Goal: Transaction & Acquisition: Purchase product/service

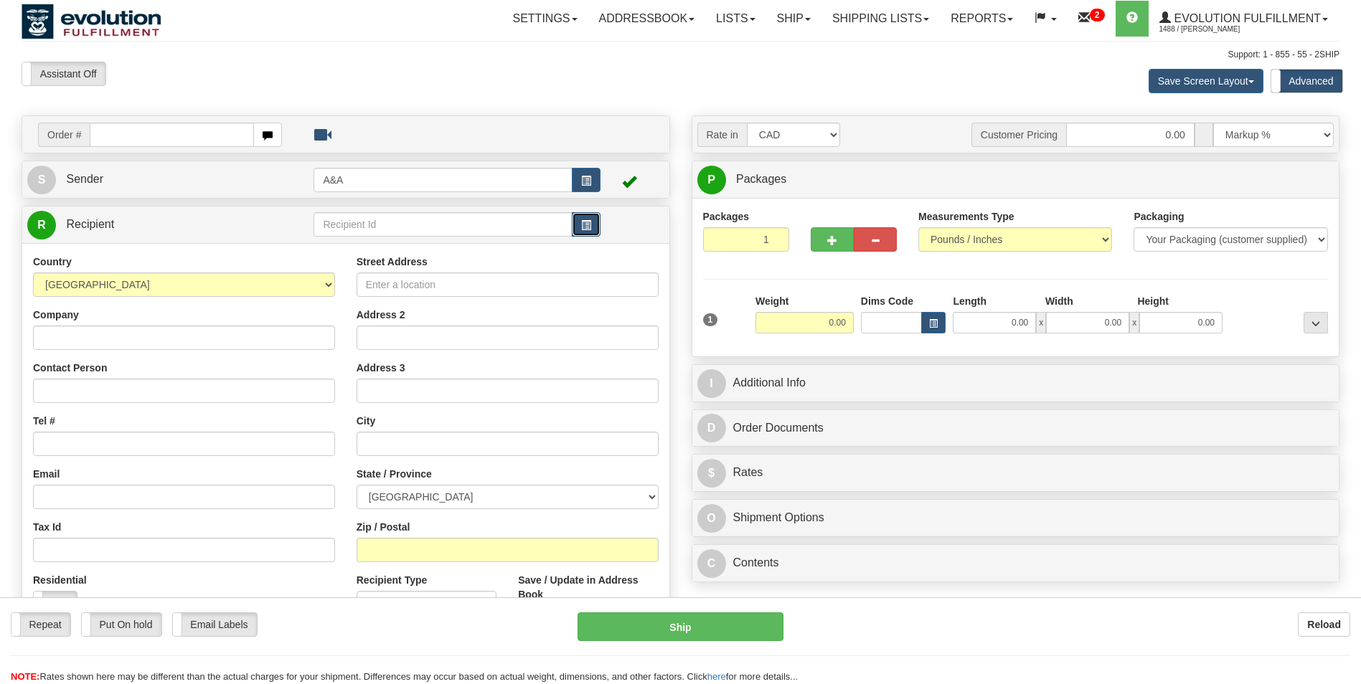
click at [578, 223] on button "button" at bounding box center [586, 224] width 29 height 24
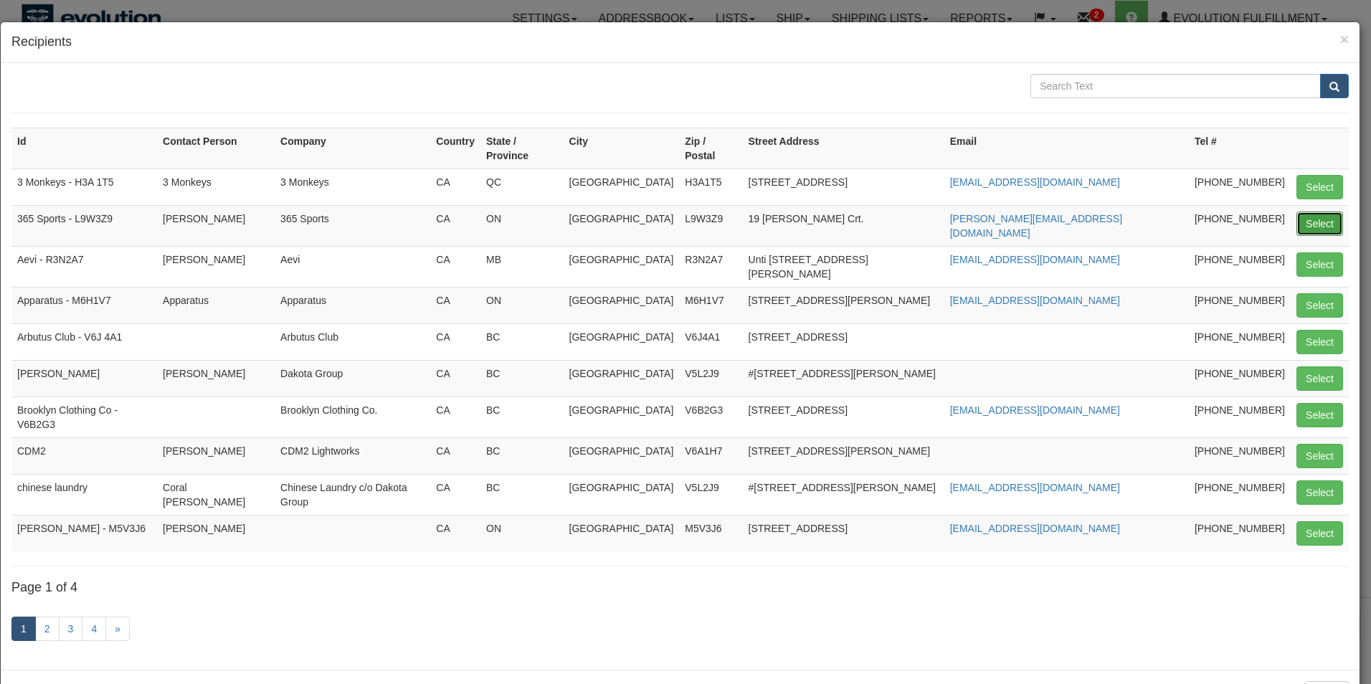
click at [1308, 212] on button "Select" at bounding box center [1320, 224] width 47 height 24
type input "365 Sports - L9W3Z9"
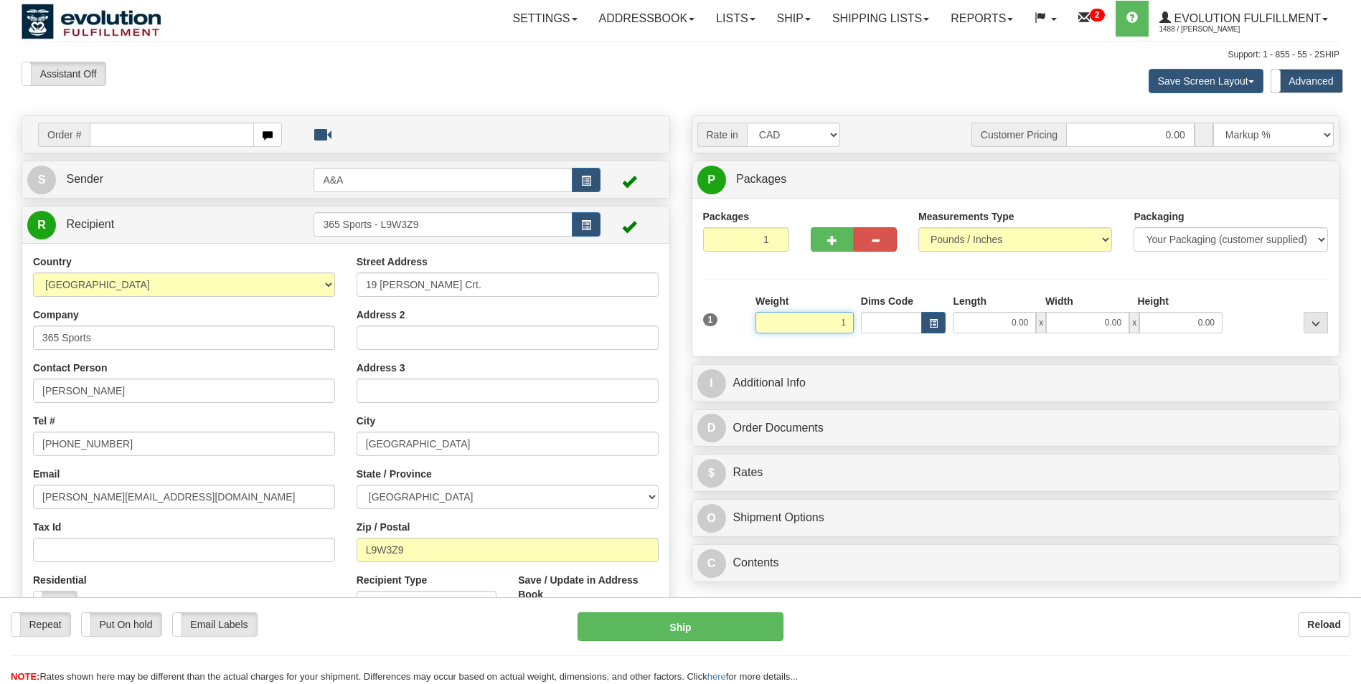
type input "1.00"
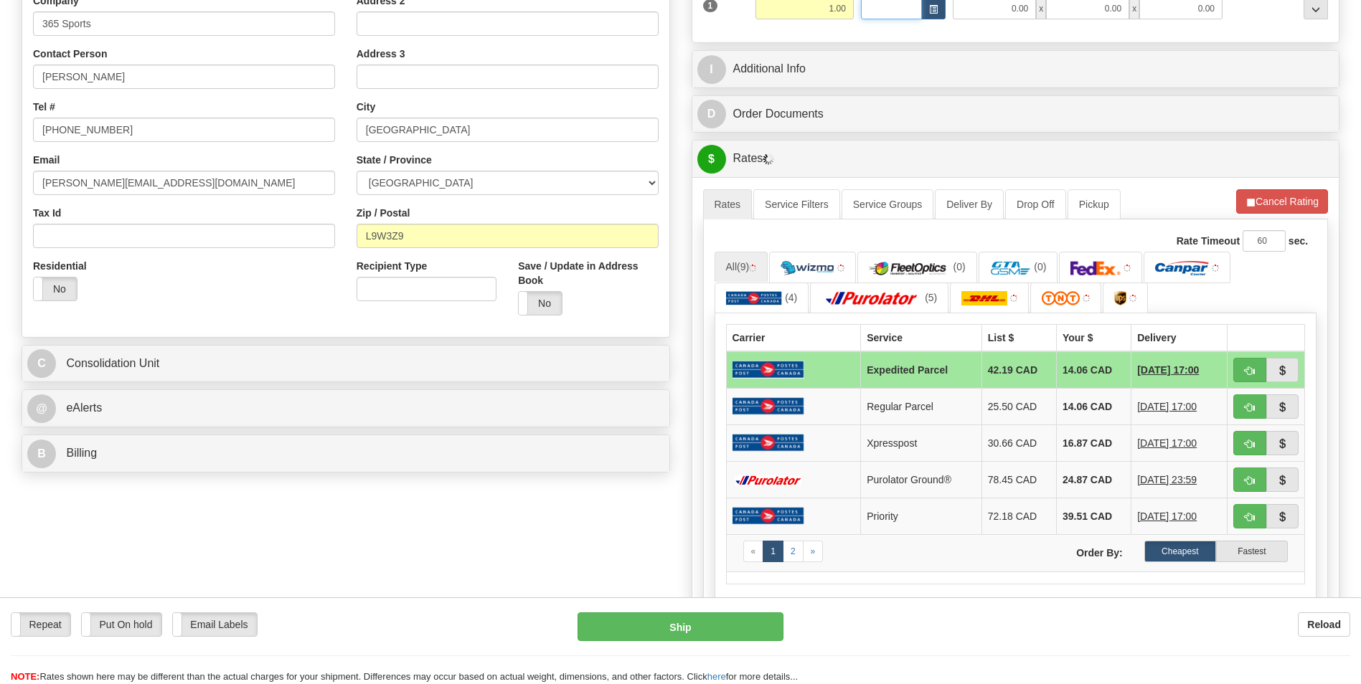
scroll to position [359, 0]
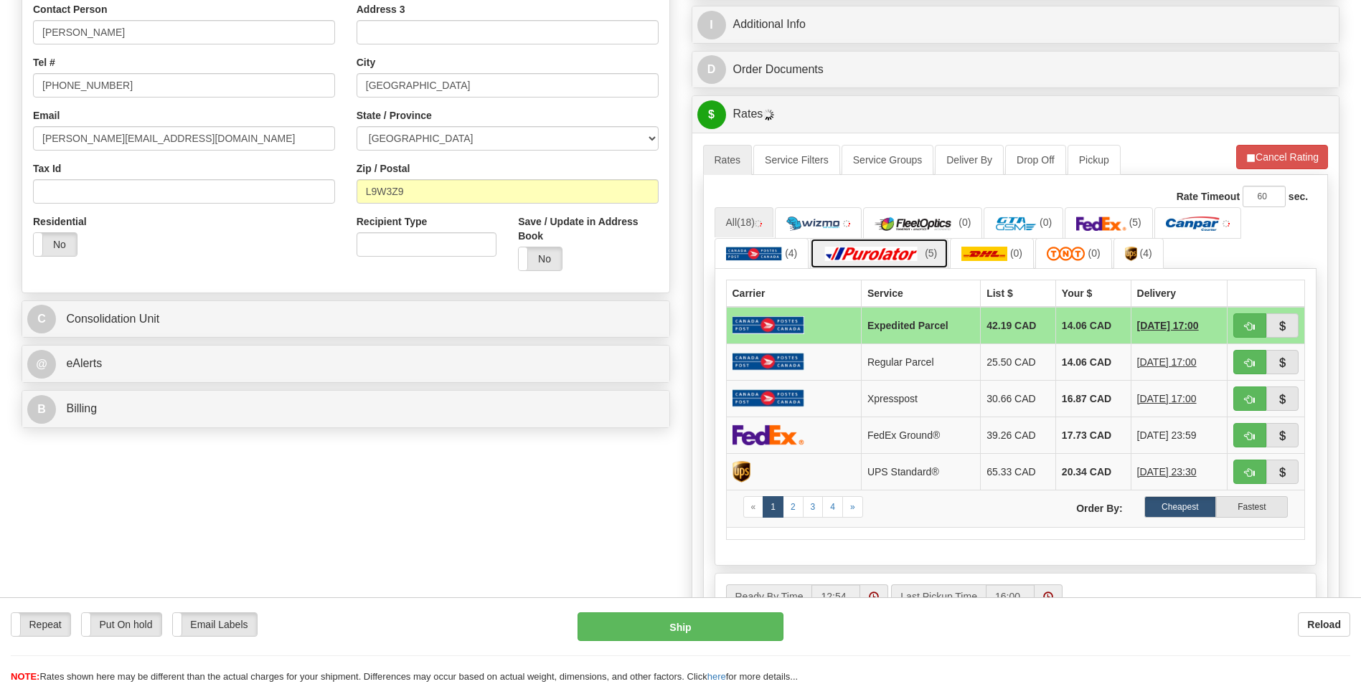
click at [876, 253] on img at bounding box center [871, 254] width 100 height 14
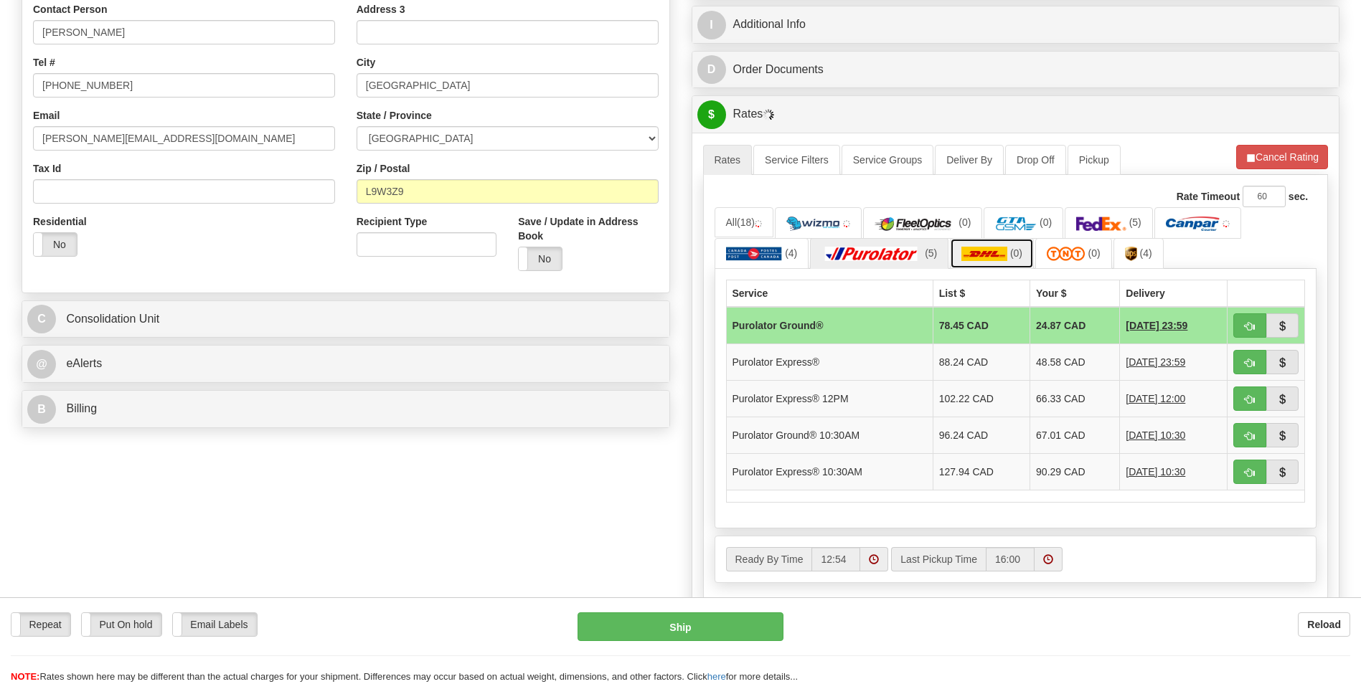
click at [990, 252] on img at bounding box center [984, 254] width 46 height 14
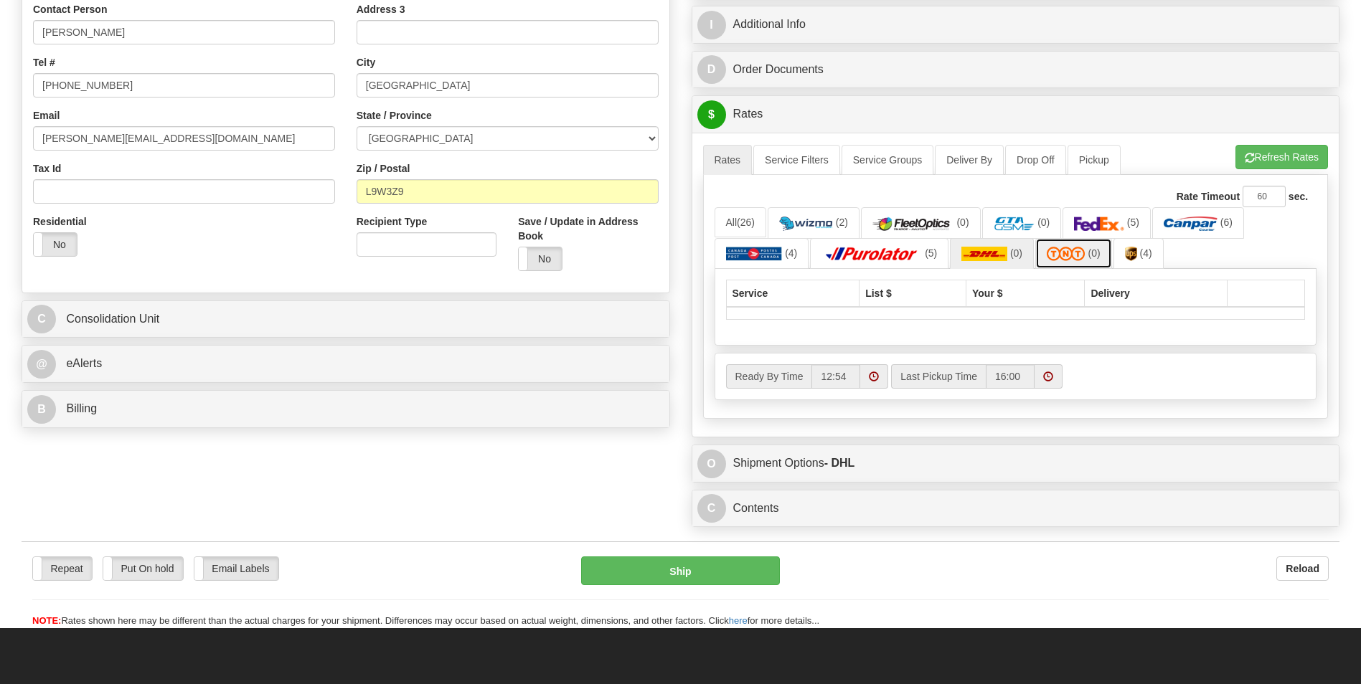
click at [1064, 247] on img at bounding box center [1065, 254] width 39 height 14
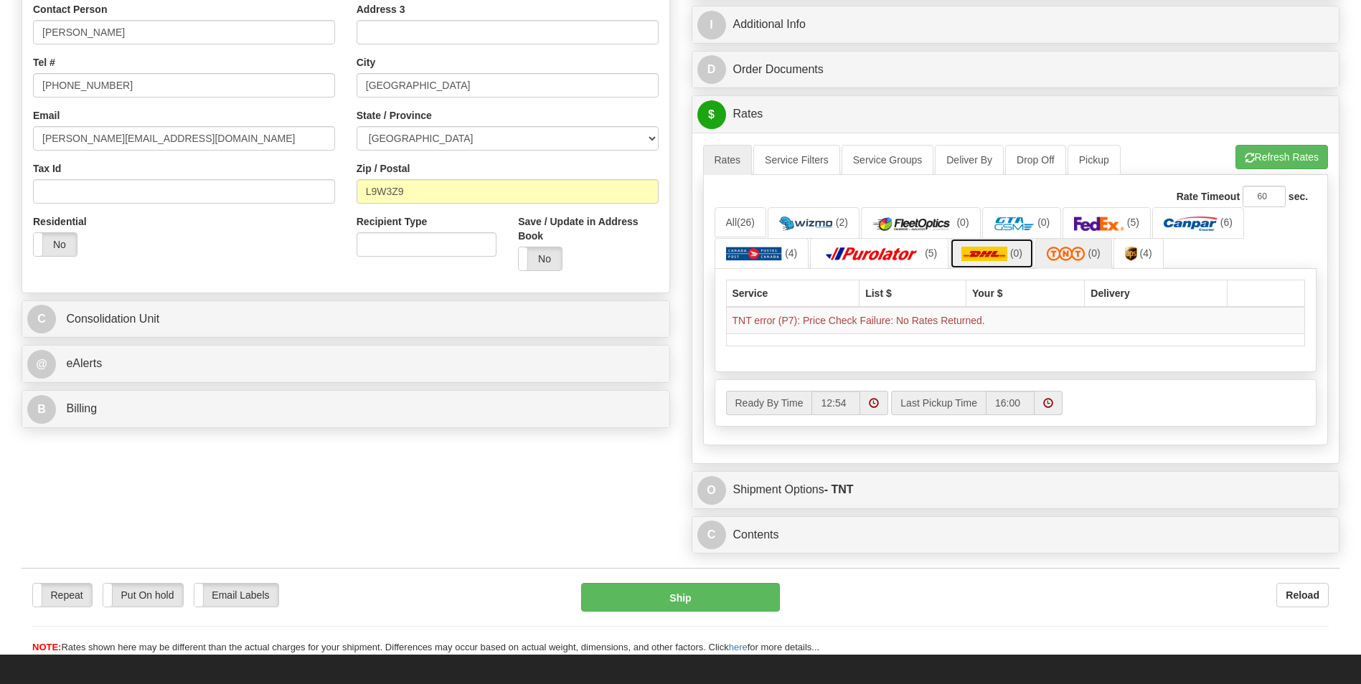
click at [990, 255] on img at bounding box center [984, 254] width 46 height 14
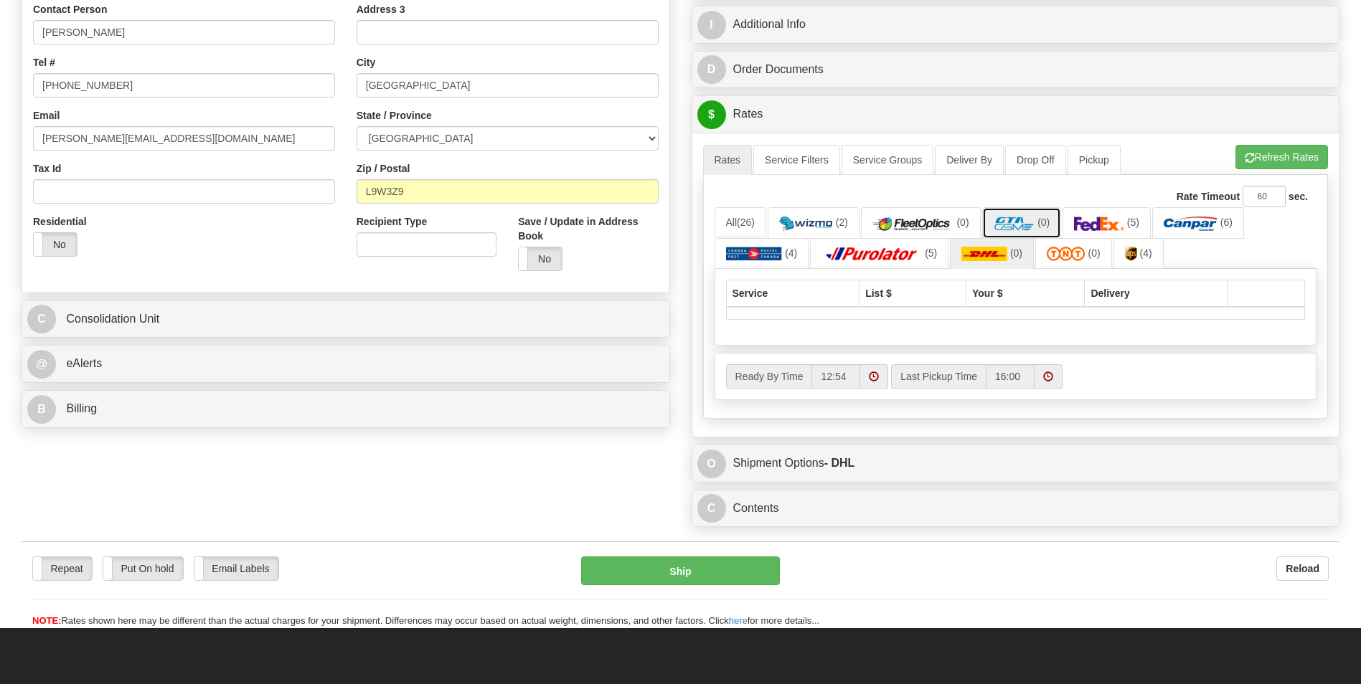
click at [1024, 229] on img at bounding box center [1014, 224] width 42 height 14
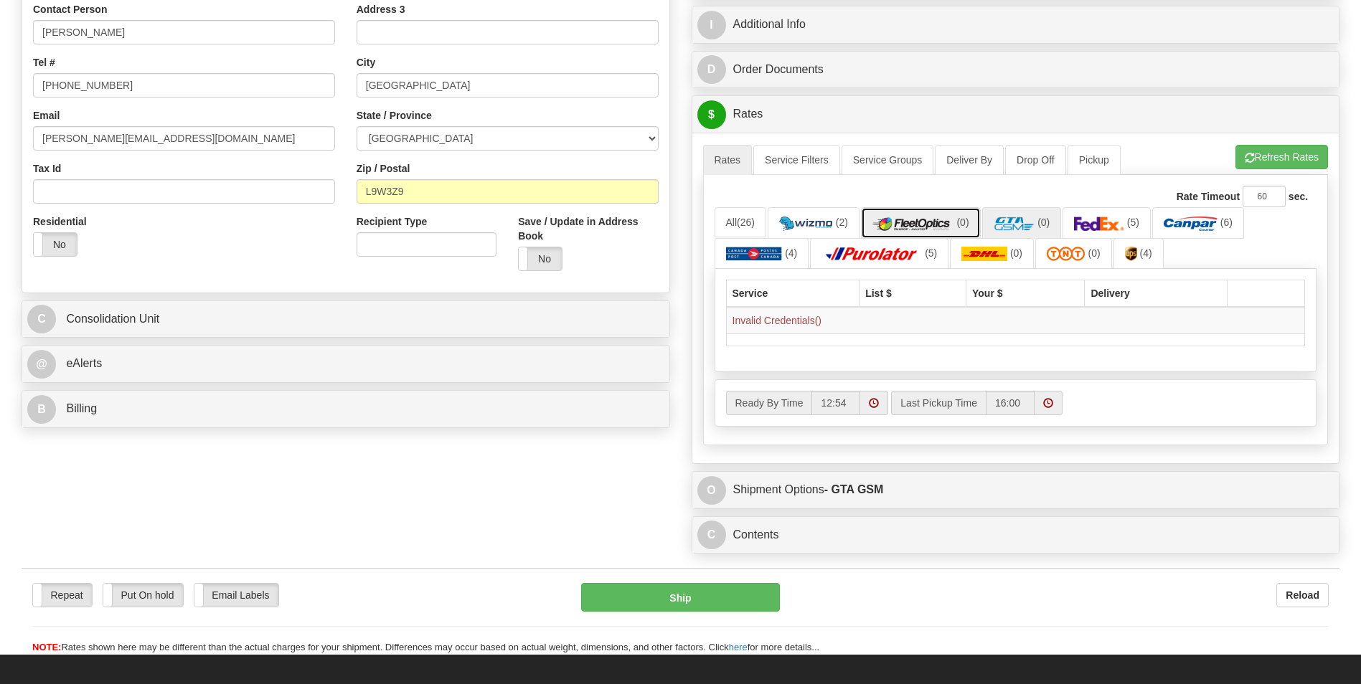
click at [935, 230] on img at bounding box center [913, 224] width 82 height 14
click at [1104, 215] on link "(5)" at bounding box center [1106, 222] width 88 height 31
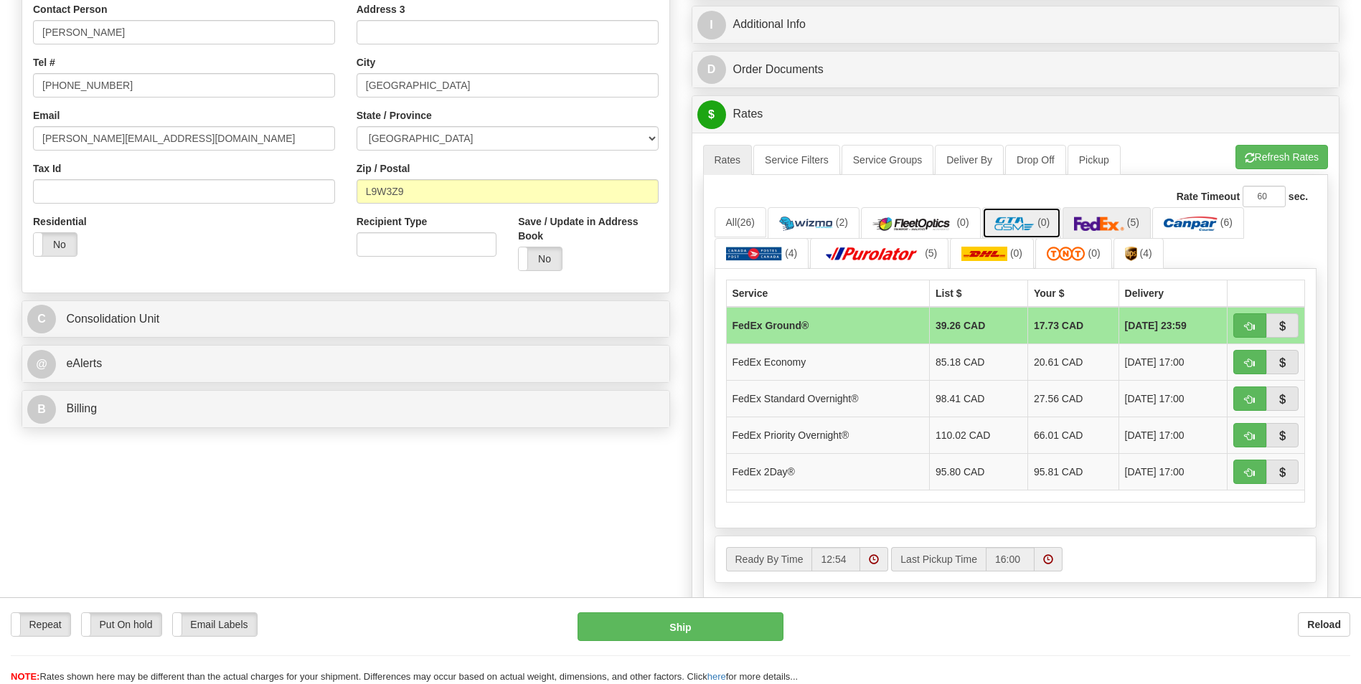
click at [1018, 223] on img at bounding box center [1014, 224] width 42 height 14
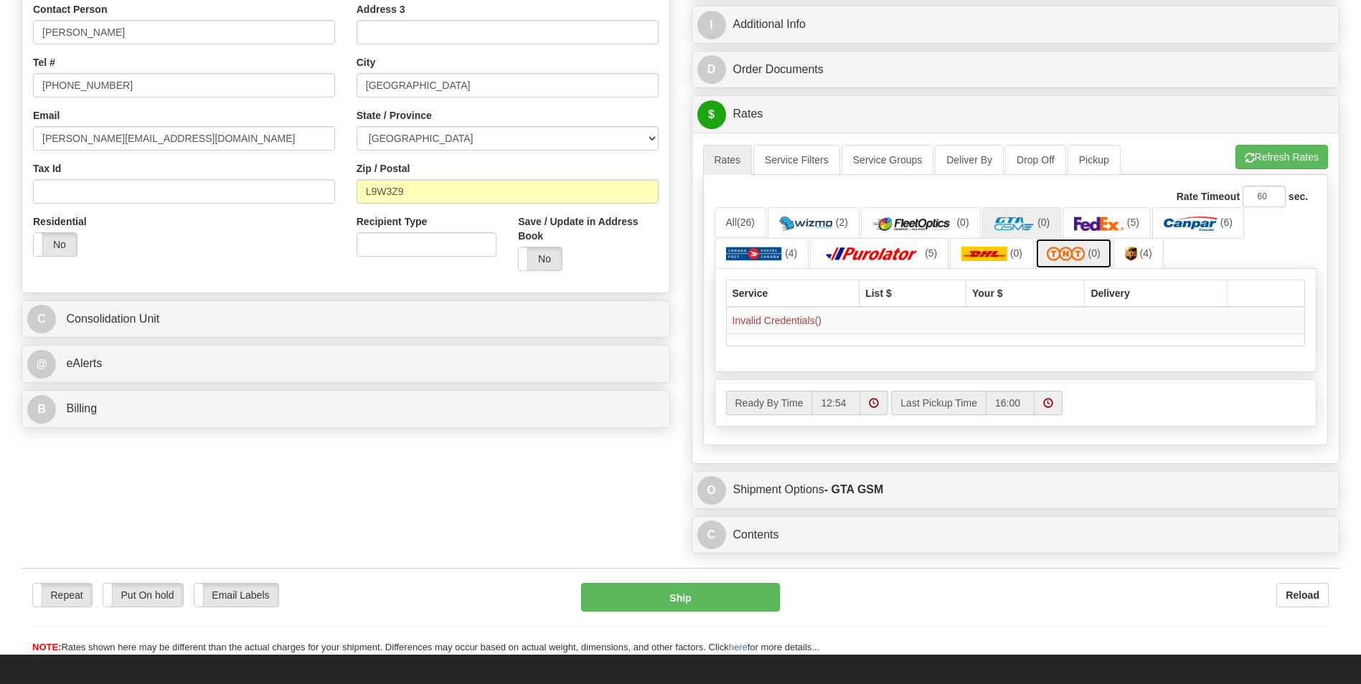
click at [1059, 254] on img at bounding box center [1065, 254] width 39 height 14
click at [986, 252] on img at bounding box center [984, 254] width 46 height 14
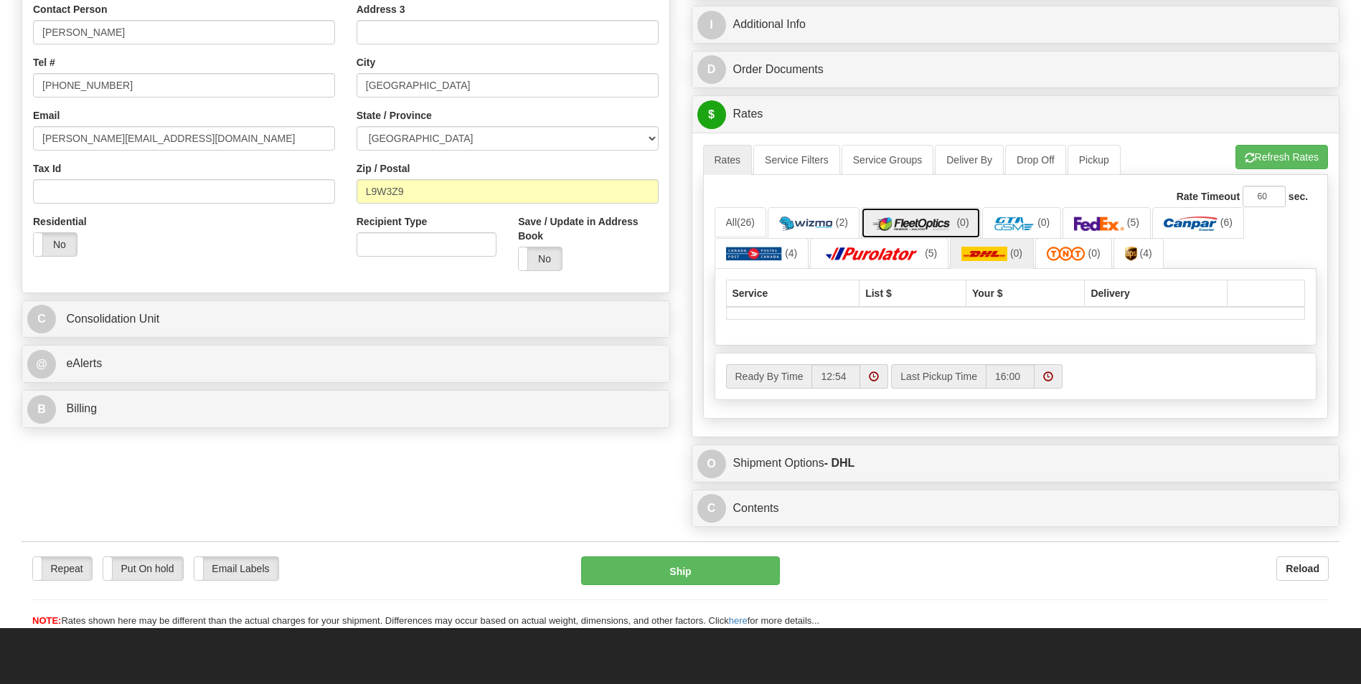
click at [950, 227] on img at bounding box center [913, 224] width 82 height 14
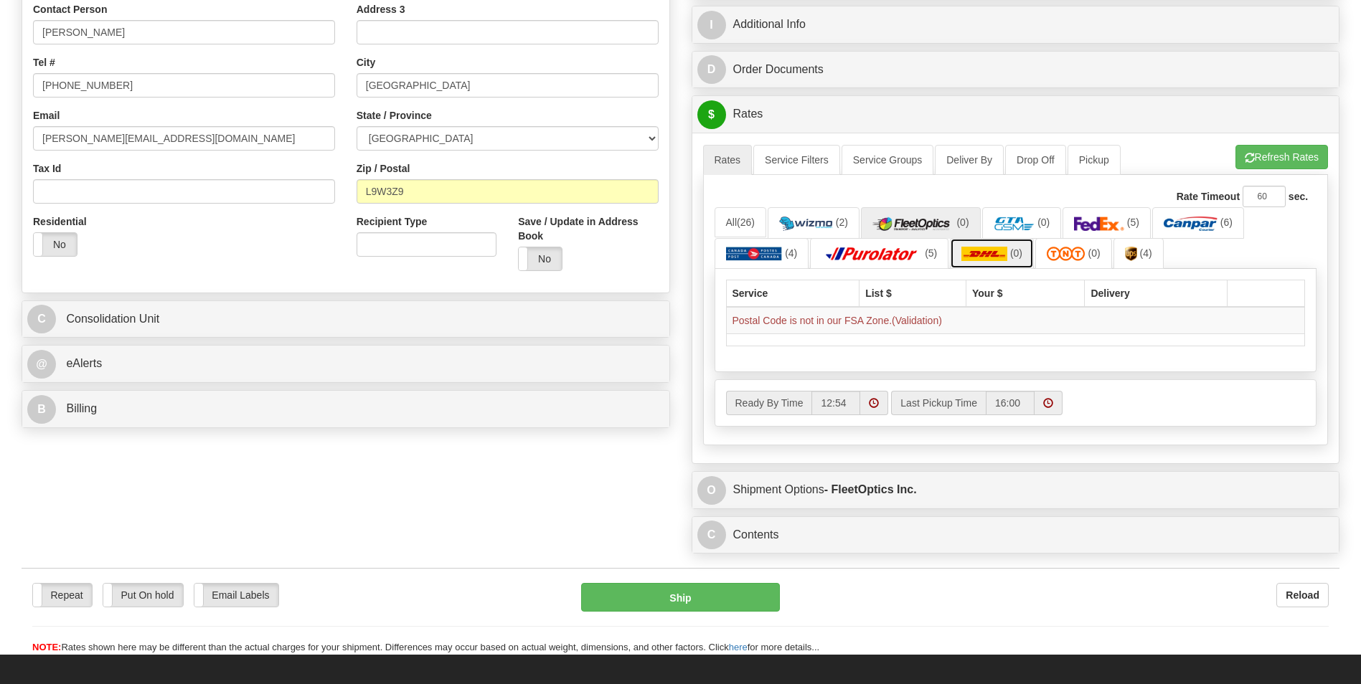
click at [991, 250] on img at bounding box center [984, 254] width 46 height 14
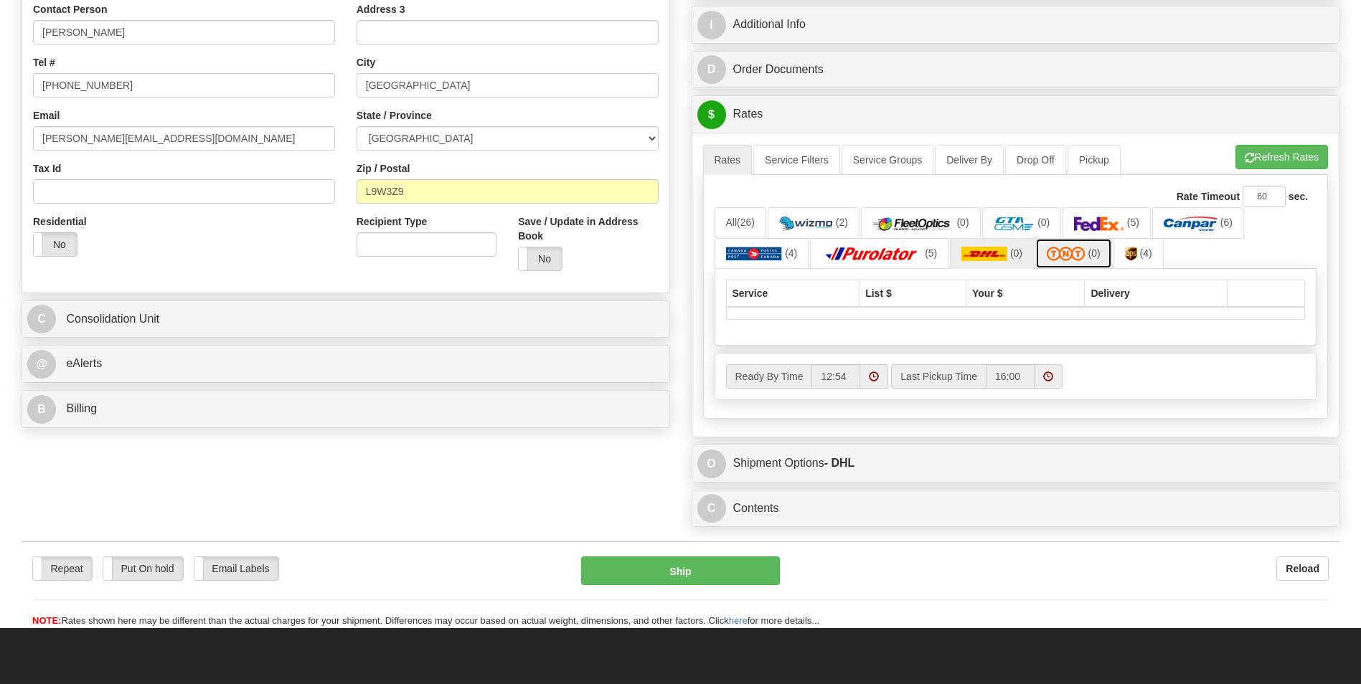
click at [1069, 253] on img at bounding box center [1065, 254] width 39 height 14
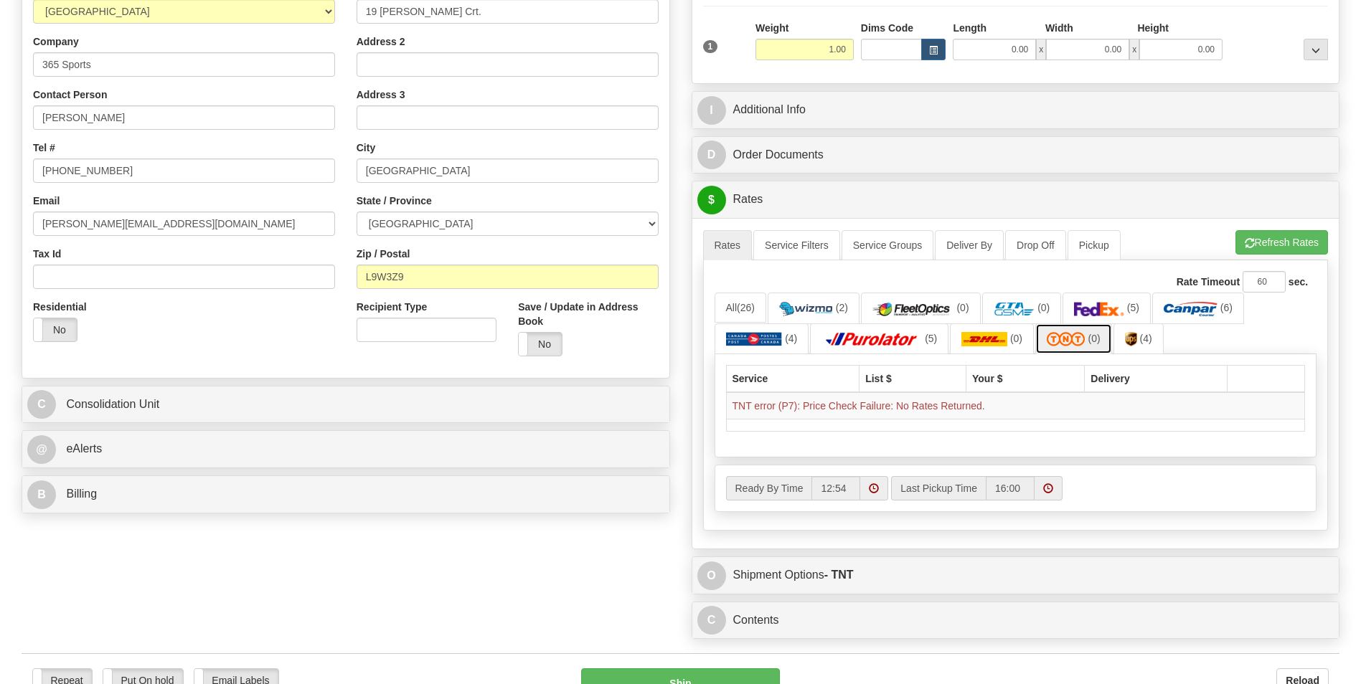
scroll to position [215, 0]
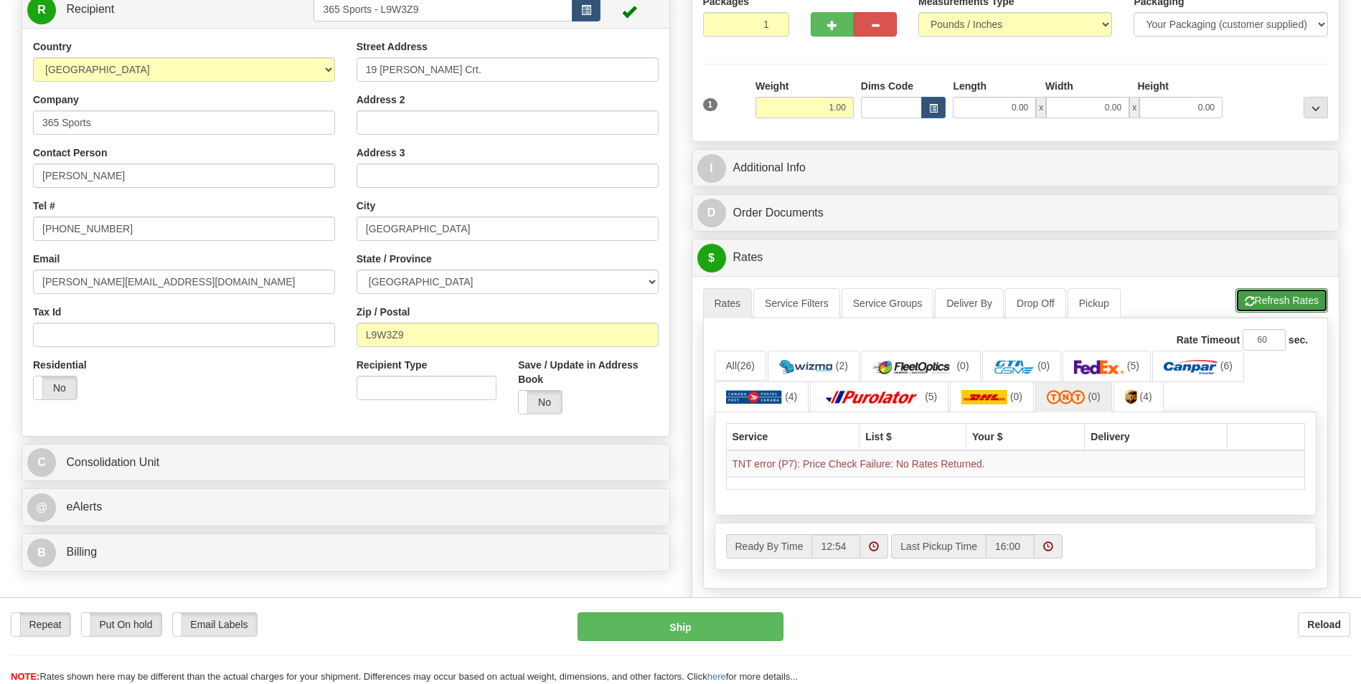
click at [1270, 299] on button "Refresh Rates" at bounding box center [1281, 300] width 93 height 24
click at [919, 367] on img at bounding box center [915, 367] width 82 height 14
